Goal: Task Accomplishment & Management: Manage account settings

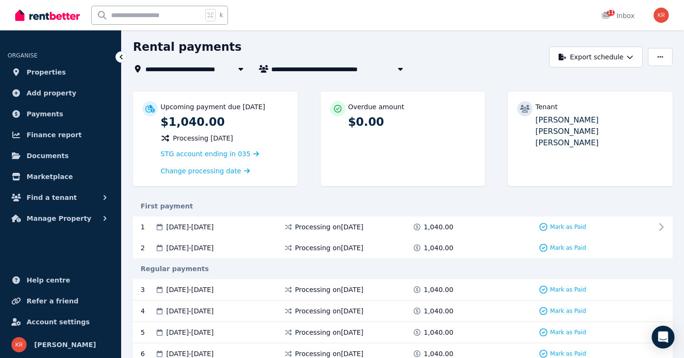
scroll to position [35, 0]
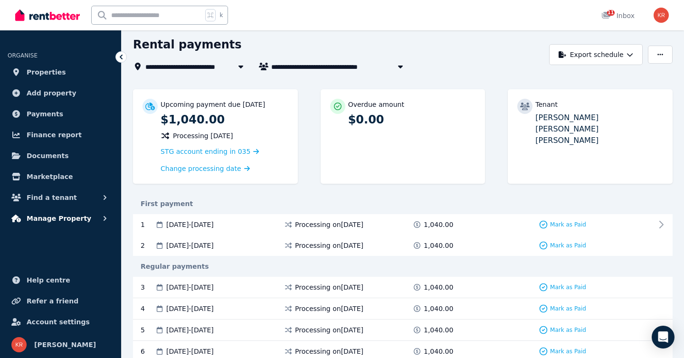
click at [52, 220] on span "Manage Property" at bounding box center [59, 218] width 65 height 11
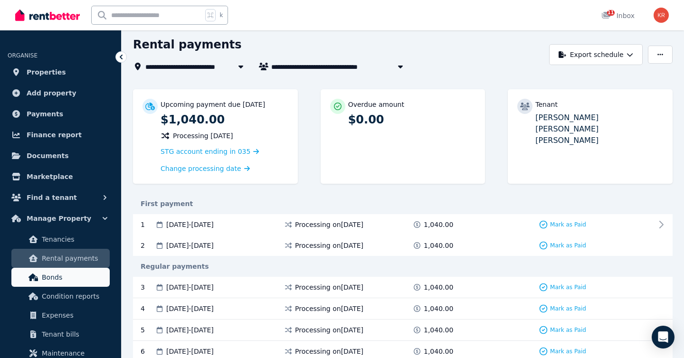
click at [48, 274] on span "Bonds" at bounding box center [74, 277] width 64 height 11
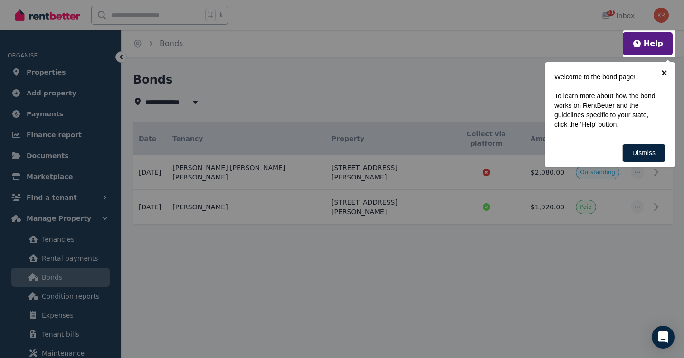
click at [664, 72] on link "×" at bounding box center [664, 72] width 21 height 21
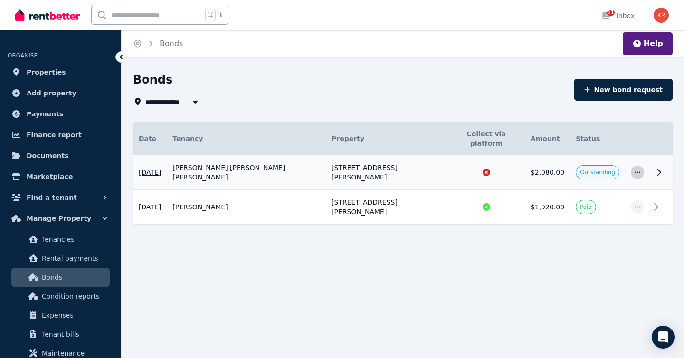
click at [638, 169] on icon "button" at bounding box center [638, 172] width 8 height 7
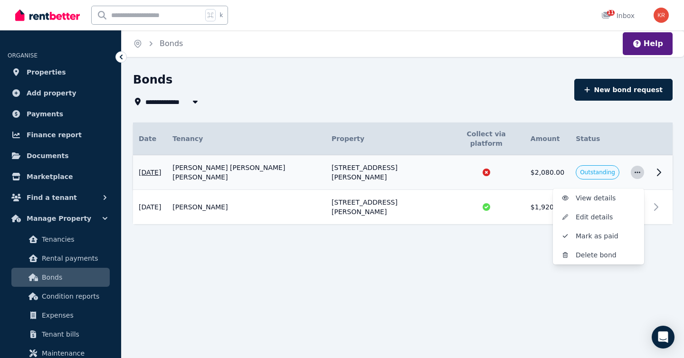
click at [638, 169] on icon "button" at bounding box center [638, 172] width 8 height 7
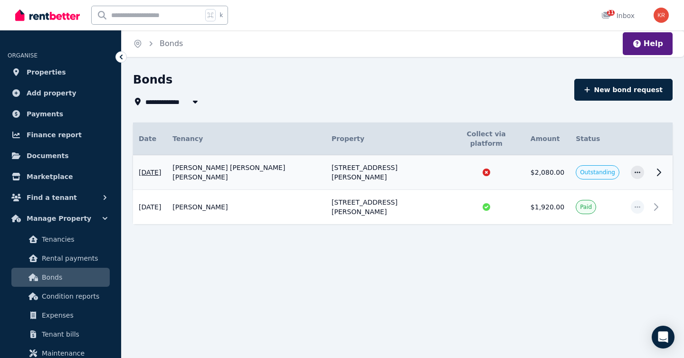
click at [658, 167] on icon at bounding box center [658, 172] width 11 height 11
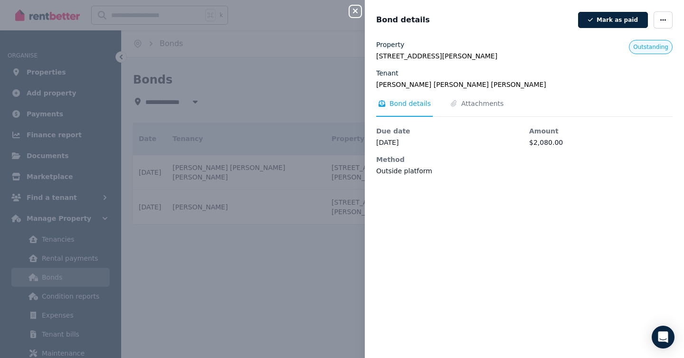
click at [351, 8] on icon "button" at bounding box center [355, 11] width 11 height 8
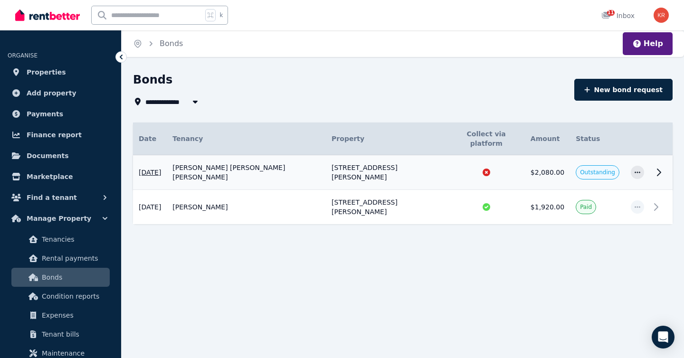
click at [482, 168] on icon at bounding box center [487, 173] width 10 height 10
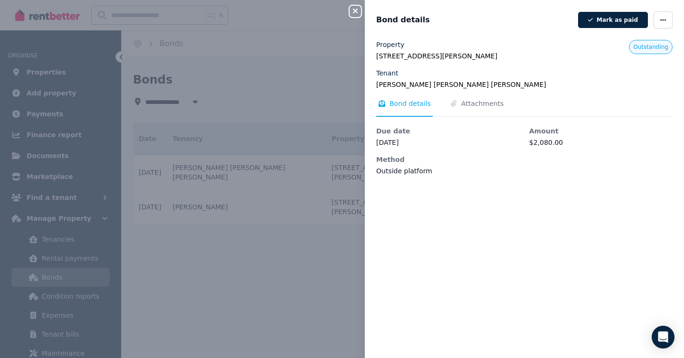
click at [355, 12] on icon "button" at bounding box center [355, 11] width 11 height 8
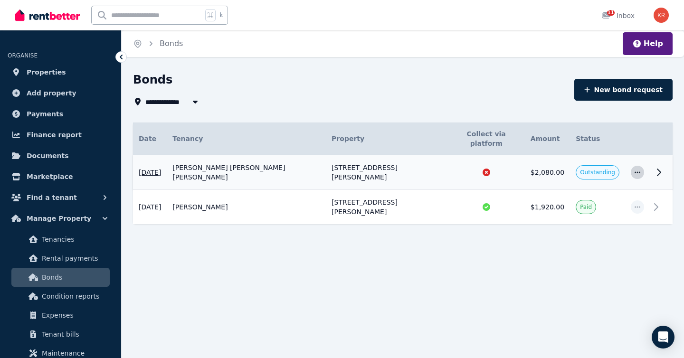
click at [635, 172] on icon "button" at bounding box center [638, 172] width 6 height 1
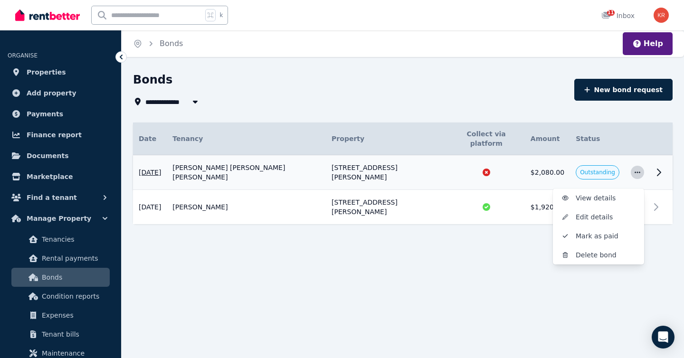
click at [635, 172] on icon "button" at bounding box center [638, 172] width 6 height 1
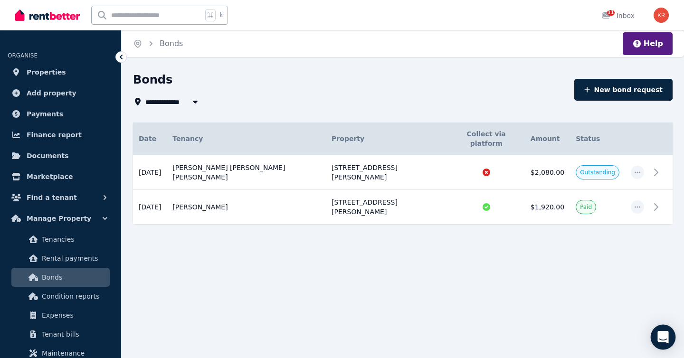
click at [664, 340] on icon "Open Intercom Messenger" at bounding box center [663, 337] width 12 height 12
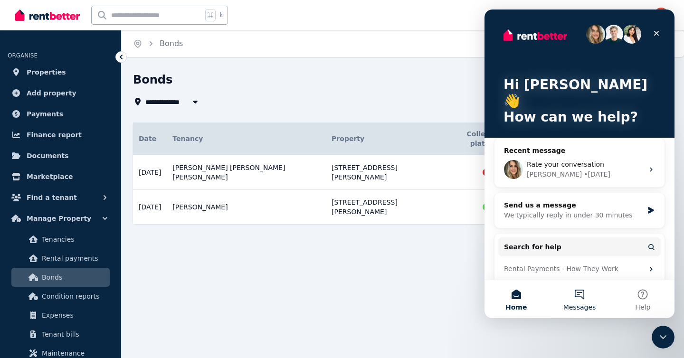
click at [581, 292] on button "Messages" at bounding box center [579, 299] width 63 height 38
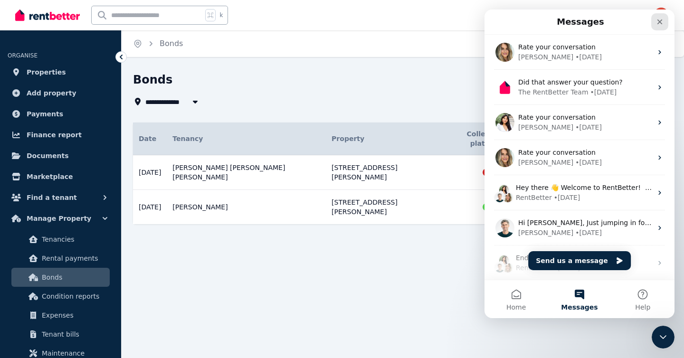
click at [658, 21] on icon "Close" at bounding box center [660, 22] width 8 height 8
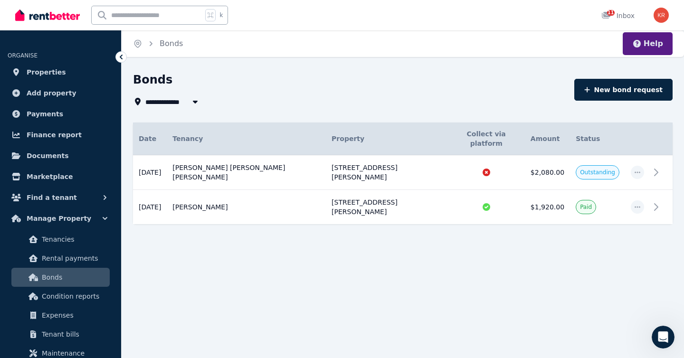
click at [649, 44] on button "Help" at bounding box center [647, 43] width 31 height 11
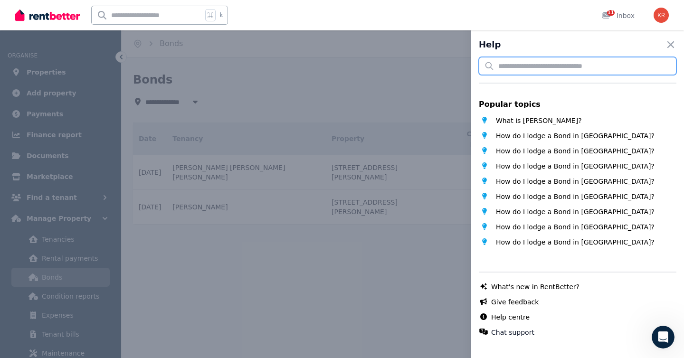
click at [526, 70] on input "text" at bounding box center [578, 66] width 198 height 18
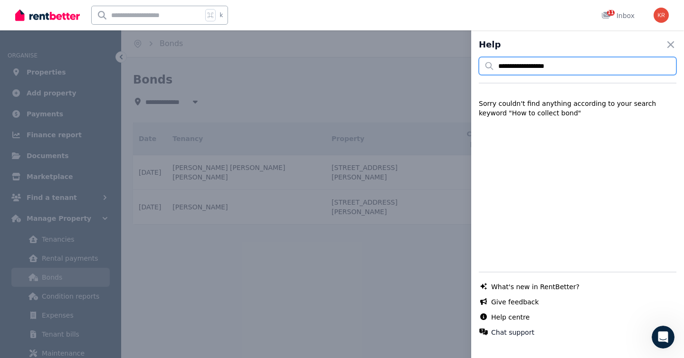
type input "**********"
click at [670, 45] on icon "button" at bounding box center [671, 44] width 7 height 7
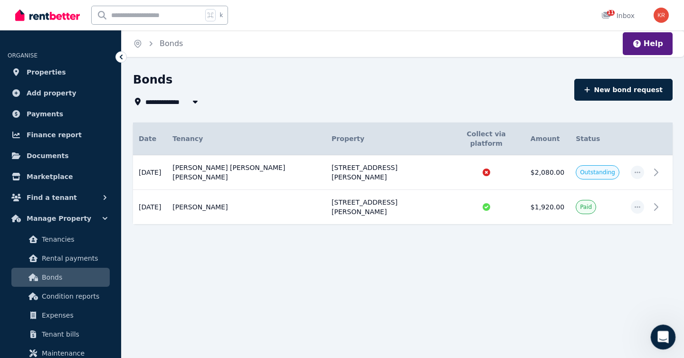
click at [658, 338] on icon "Open Intercom Messenger" at bounding box center [662, 336] width 16 height 16
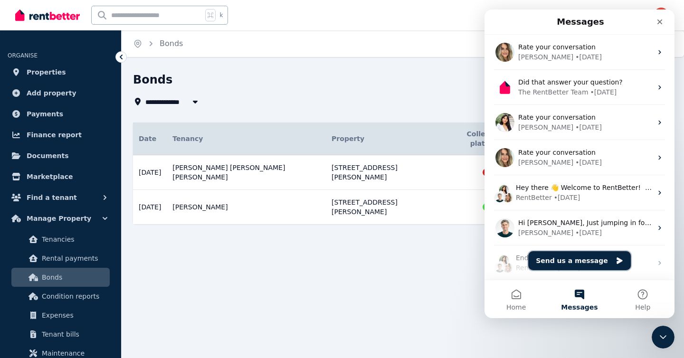
click at [569, 263] on button "Send us a message" at bounding box center [579, 260] width 103 height 19
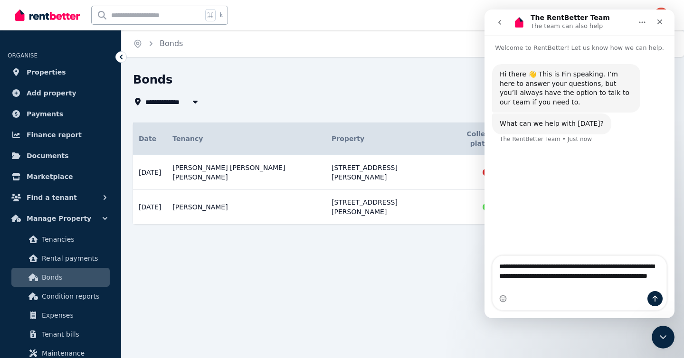
type textarea "**********"
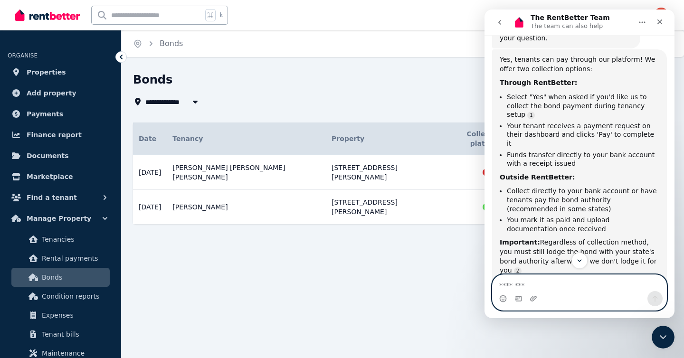
scroll to position [178, 0]
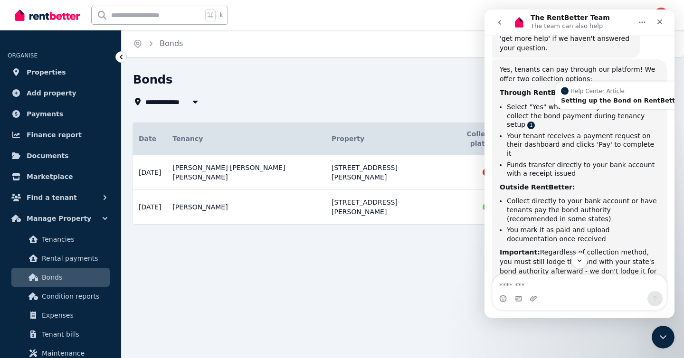
click at [535, 122] on link "Source reference 5610198:" at bounding box center [531, 126] width 8 height 8
click at [627, 99] on div "Setting up the Bond on RentBetter" at bounding box center [621, 100] width 121 height 6
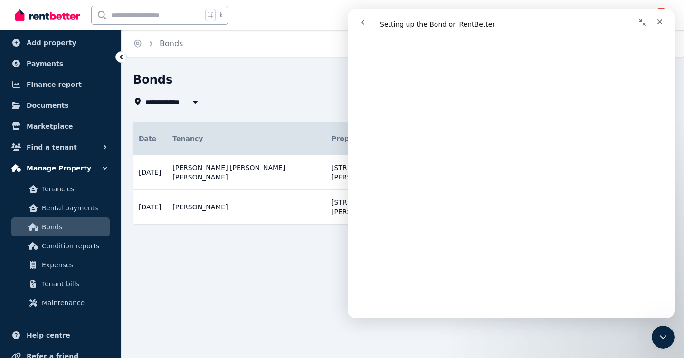
scroll to position [51, 0]
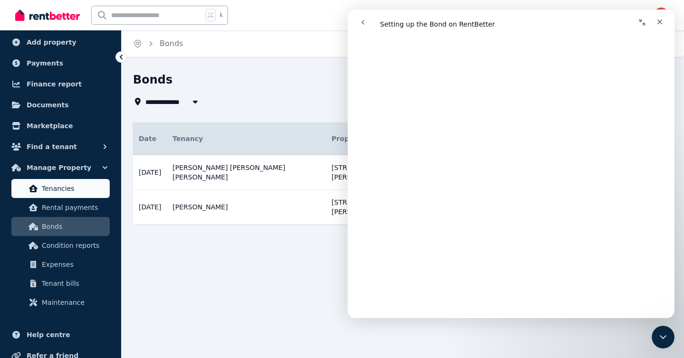
click at [61, 189] on span "Tenancies" at bounding box center [74, 188] width 64 height 11
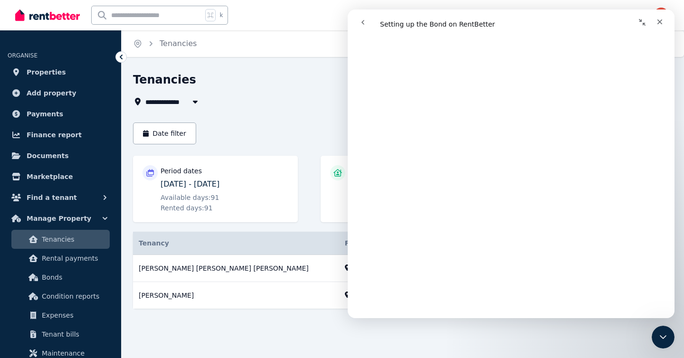
click at [643, 22] on icon "Collapse window" at bounding box center [643, 23] width 8 height 8
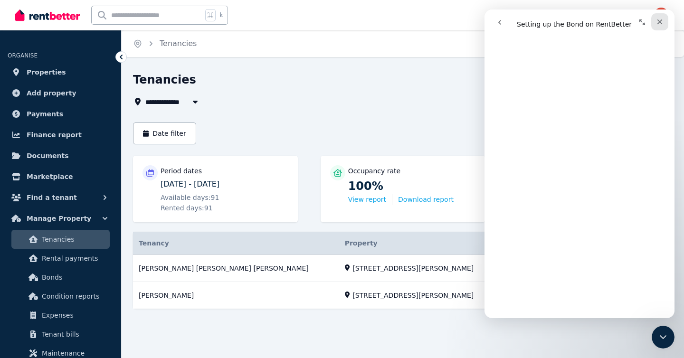
click at [659, 22] on icon "Close" at bounding box center [660, 21] width 5 height 5
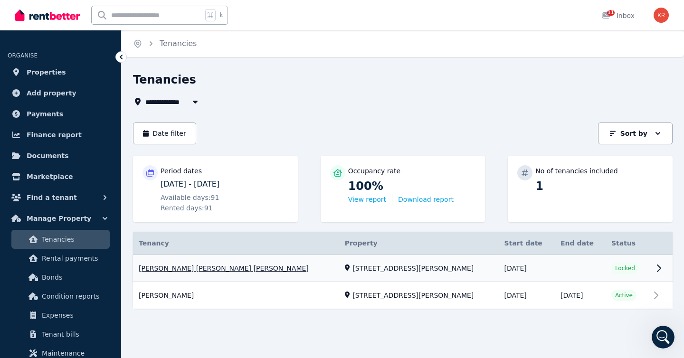
click at [652, 264] on link "View property details" at bounding box center [403, 268] width 540 height 27
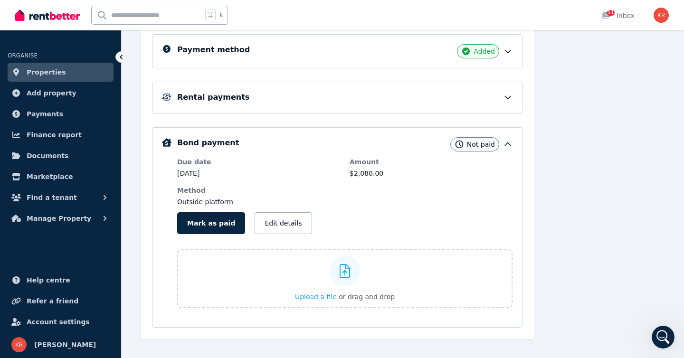
scroll to position [235, 0]
click at [282, 221] on button "Edit details" at bounding box center [283, 223] width 57 height 22
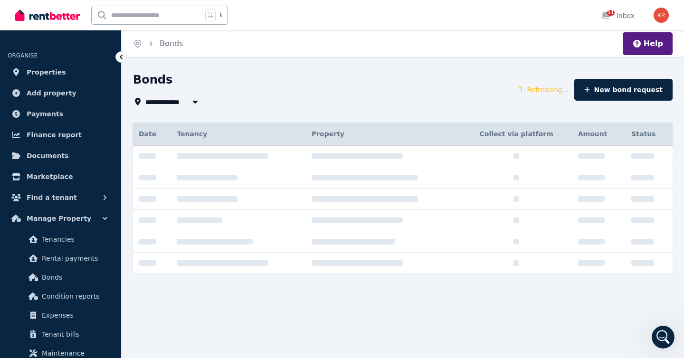
type input "**********"
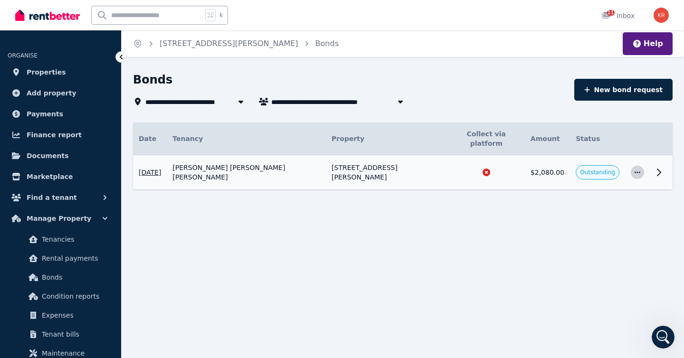
click at [636, 166] on span "button" at bounding box center [637, 172] width 13 height 13
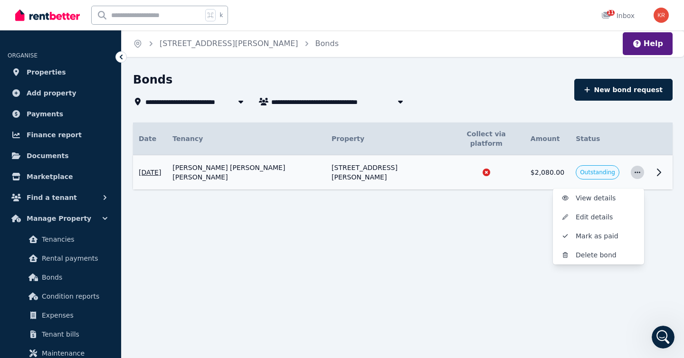
click at [636, 166] on span "button" at bounding box center [637, 172] width 13 height 13
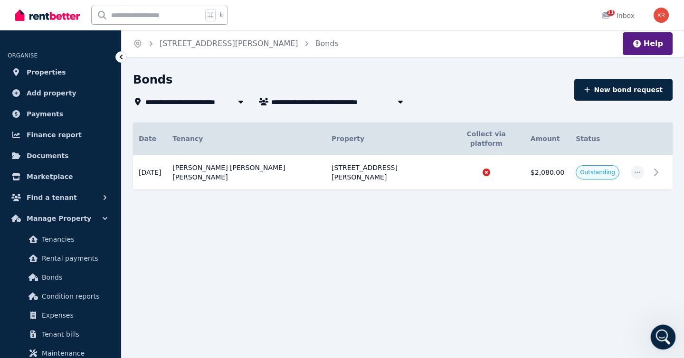
click at [659, 336] on icon "Open Intercom Messenger" at bounding box center [662, 336] width 16 height 16
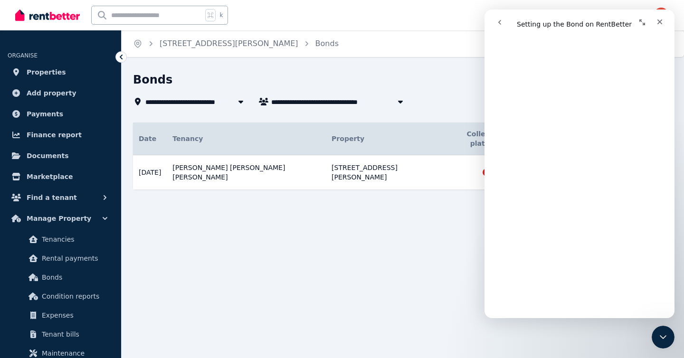
scroll to position [1700, 0]
click at [414, 238] on div "**********" at bounding box center [342, 179] width 684 height 358
click at [659, 23] on icon "Close" at bounding box center [660, 22] width 8 height 8
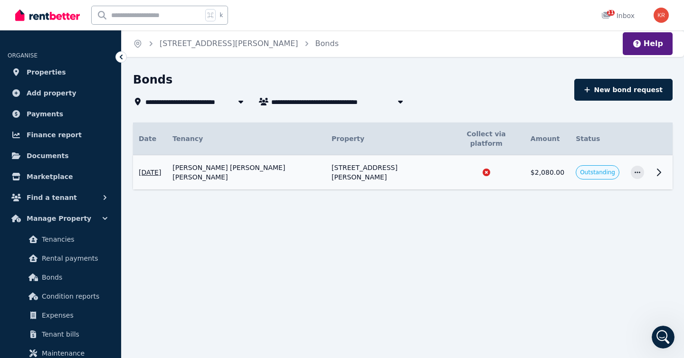
click at [483, 169] on icon at bounding box center [487, 173] width 8 height 8
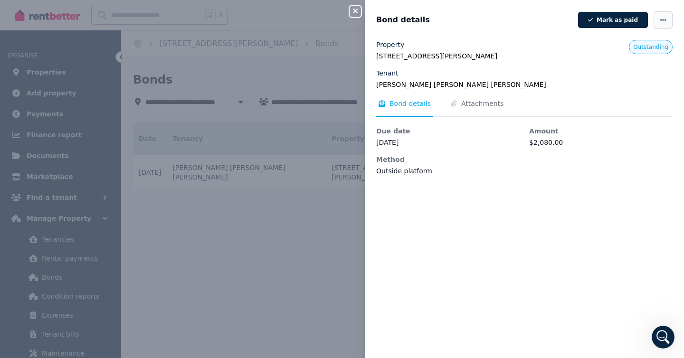
click at [661, 20] on icon "button" at bounding box center [663, 20] width 8 height 7
click at [627, 48] on span "Edit details" at bounding box center [634, 47] width 61 height 11
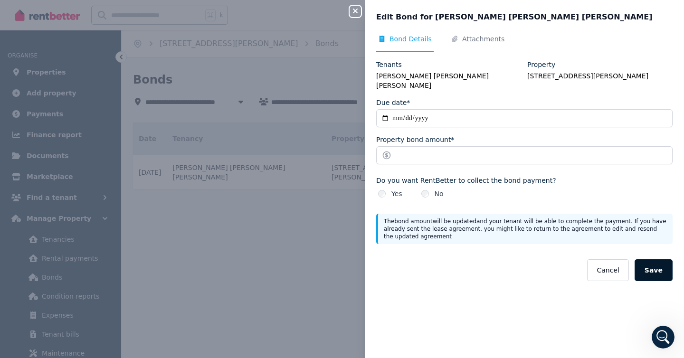
click at [655, 261] on button "Save" at bounding box center [654, 270] width 38 height 22
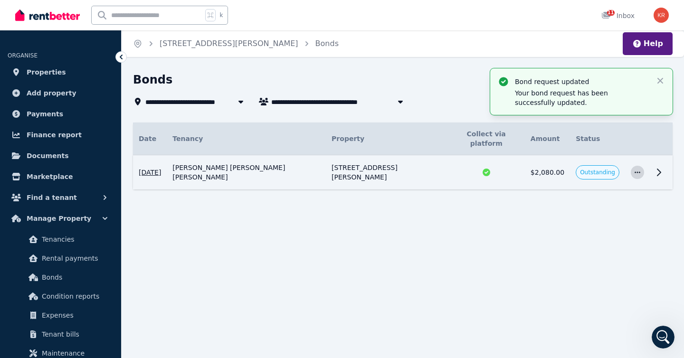
click at [638, 166] on span "button" at bounding box center [637, 172] width 13 height 13
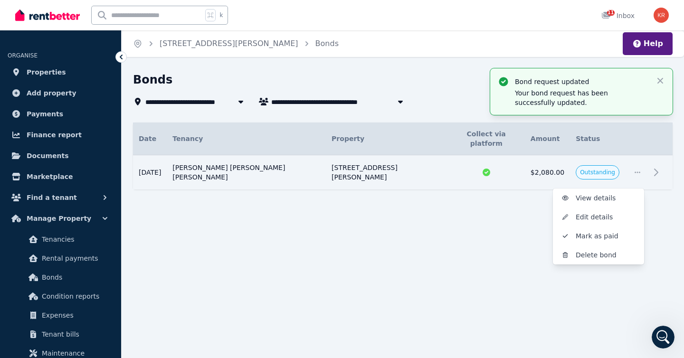
click at [446, 280] on div "**********" at bounding box center [342, 179] width 684 height 358
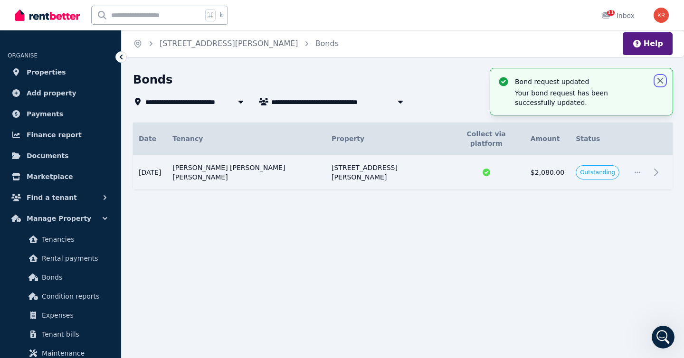
click at [662, 77] on icon "button" at bounding box center [661, 81] width 10 height 10
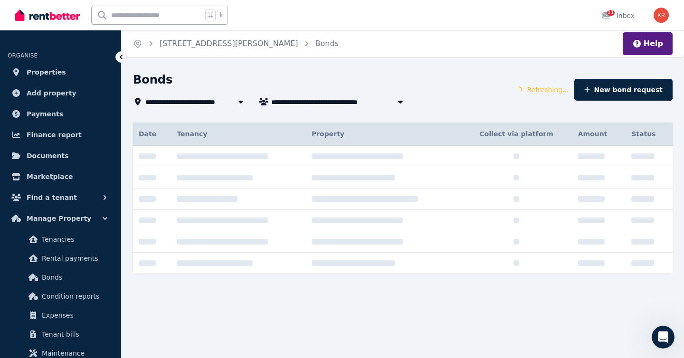
scroll to position [0, 0]
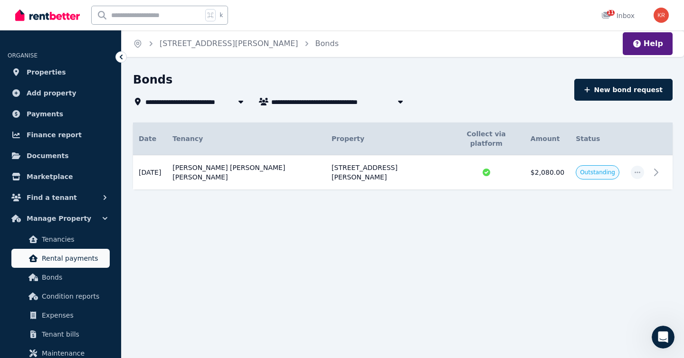
click at [64, 256] on span "Rental payments" at bounding box center [74, 258] width 64 height 11
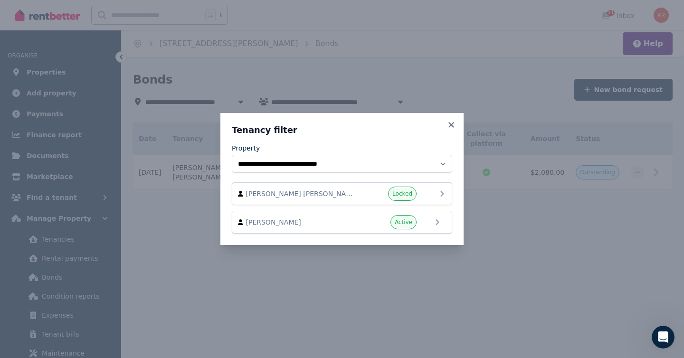
click at [438, 194] on icon at bounding box center [442, 193] width 11 height 11
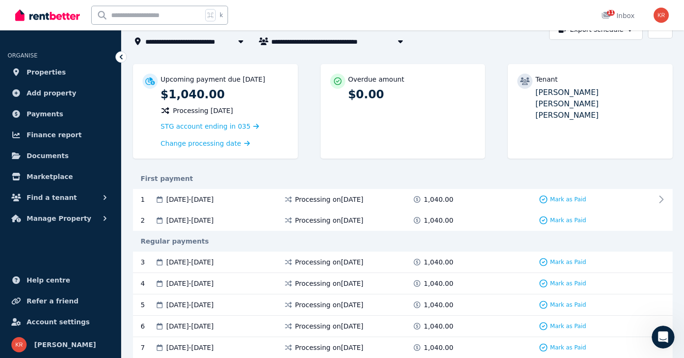
scroll to position [85, 0]
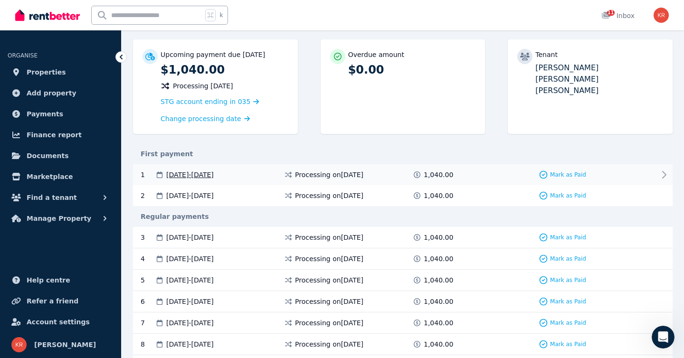
click at [664, 174] on icon at bounding box center [664, 174] width 11 height 11
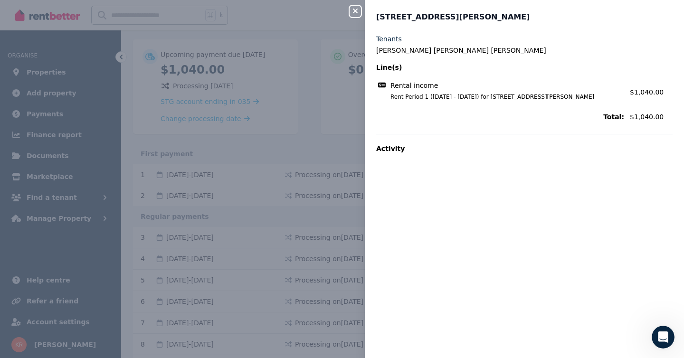
click at [350, 5] on div "Close panel" at bounding box center [359, 8] width 19 height 17
click at [352, 10] on icon "button" at bounding box center [355, 11] width 11 height 8
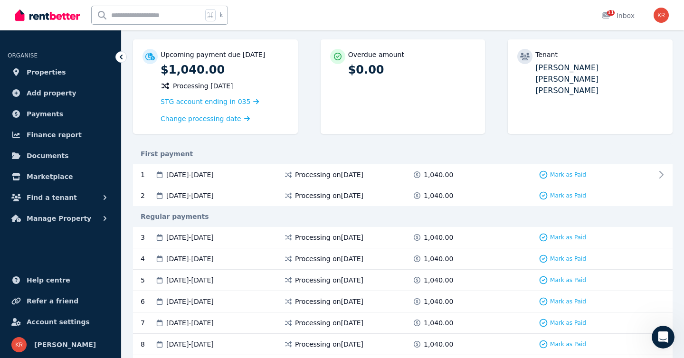
scroll to position [0, 0]
